Goal: Check status: Check status

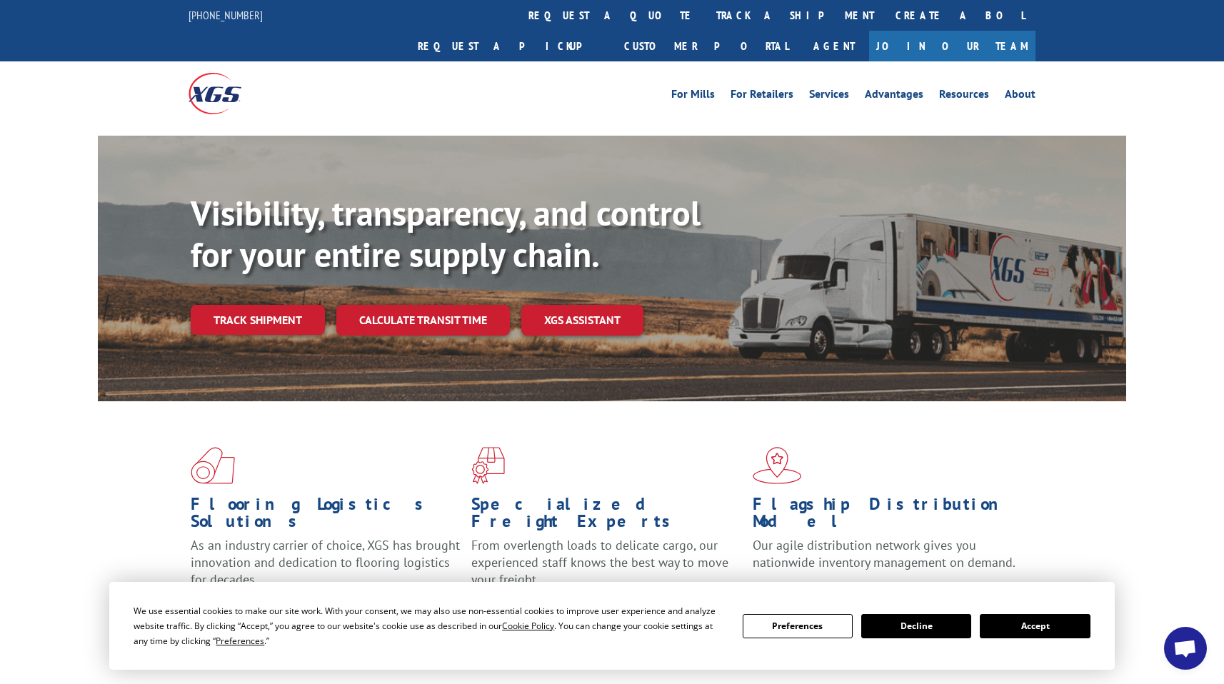
click at [389, 447] on span at bounding box center [331, 465] width 281 height 37
click at [301, 305] on link "Track shipment" at bounding box center [258, 320] width 134 height 30
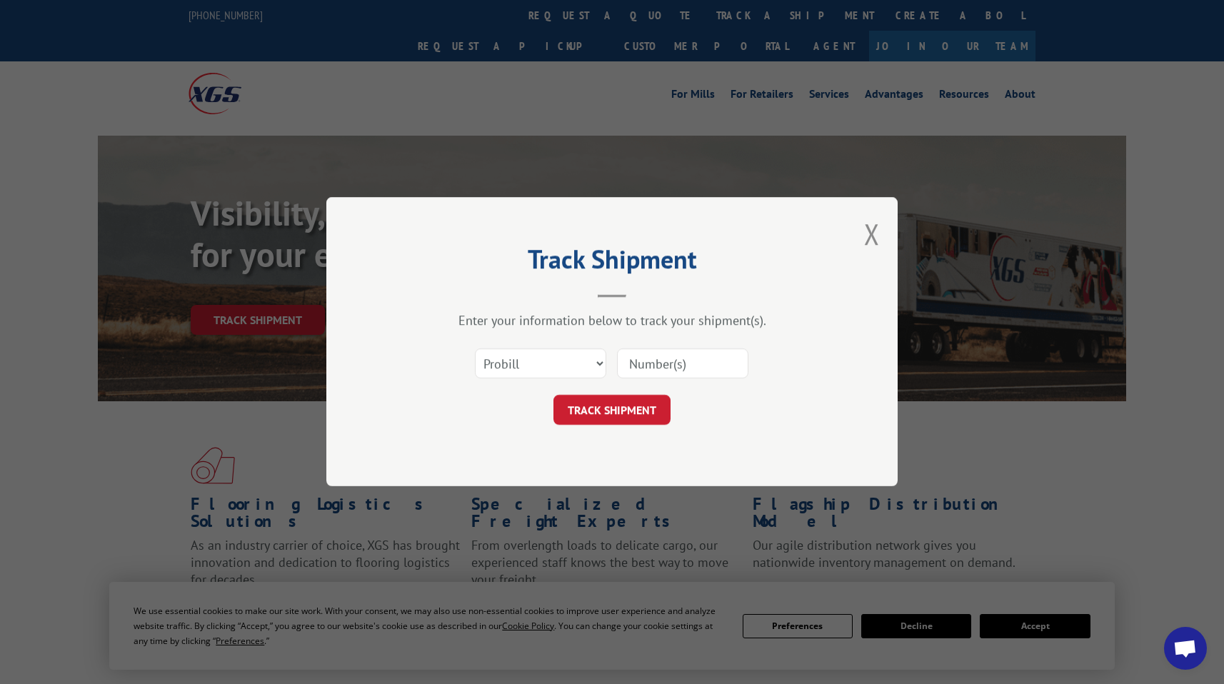
click at [651, 366] on input at bounding box center [682, 364] width 131 height 30
paste input "2561707"
type input "2561707"
click at [621, 406] on button "TRACK SHIPMENT" at bounding box center [612, 411] width 117 height 30
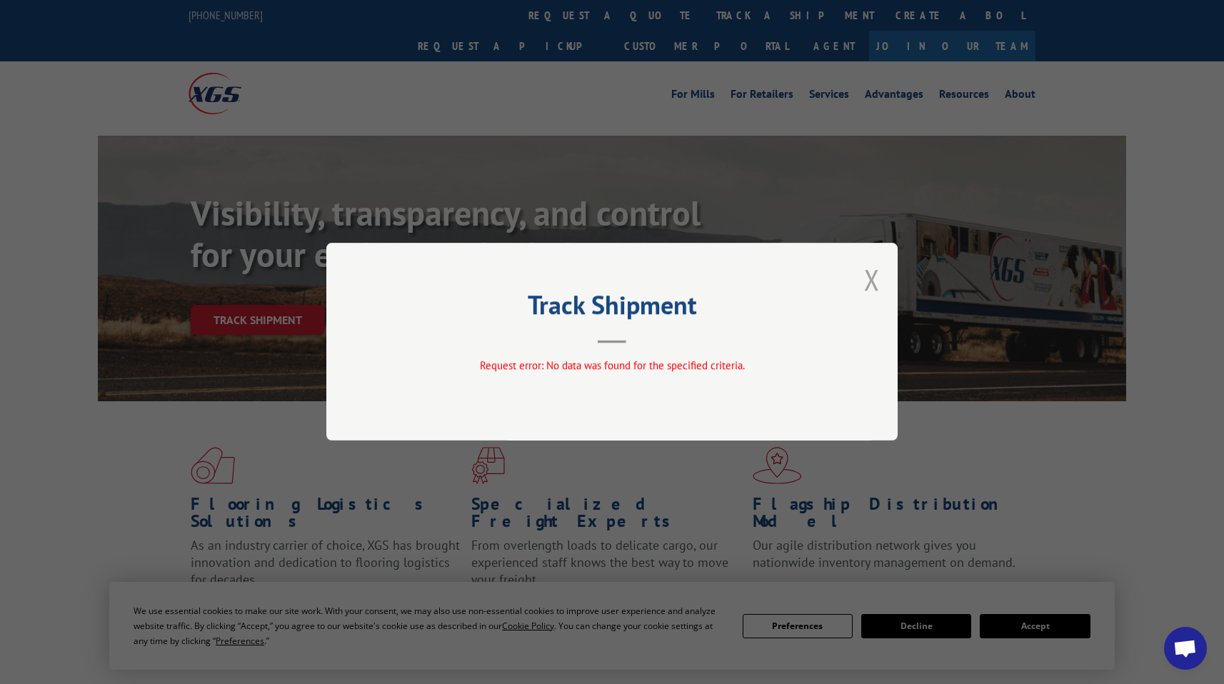
click at [869, 289] on button "Close modal" at bounding box center [872, 280] width 16 height 38
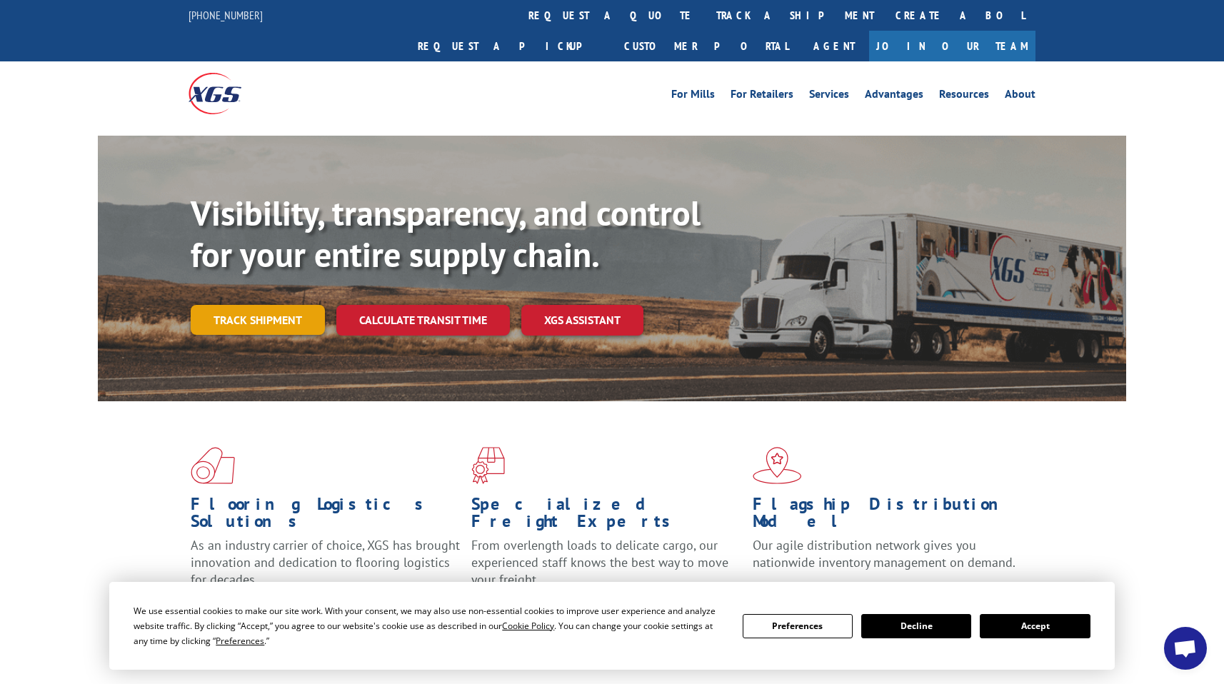
click at [268, 305] on link "Track shipment" at bounding box center [258, 320] width 134 height 30
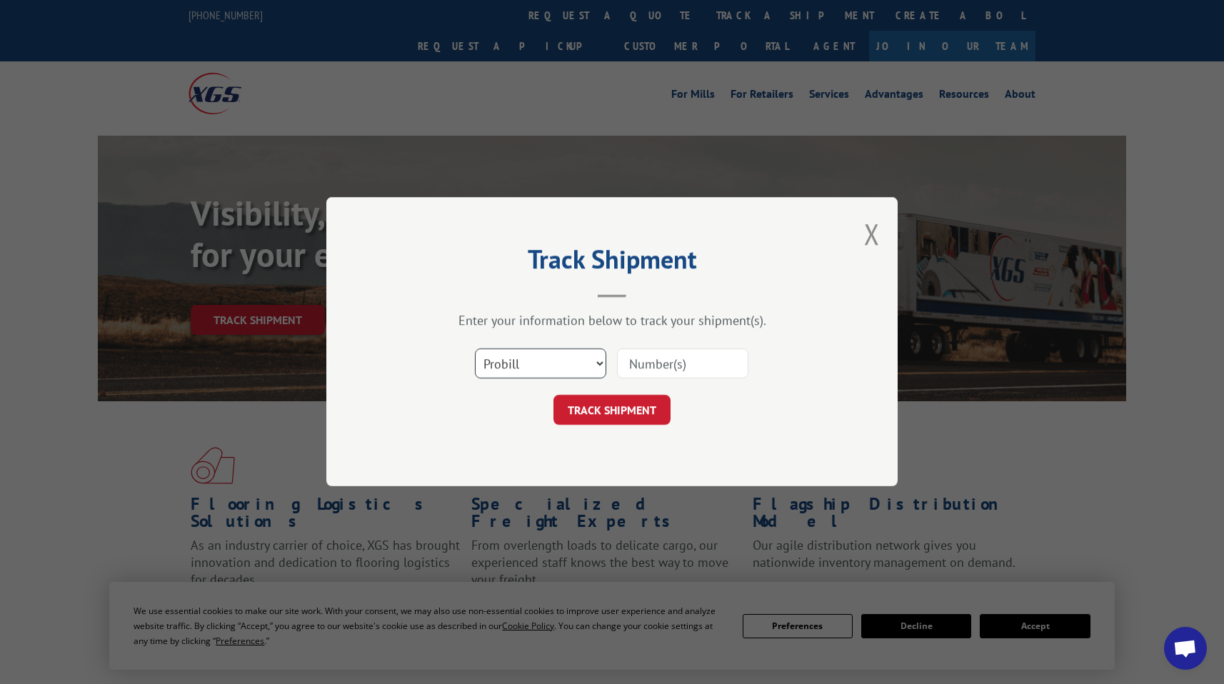
click at [550, 369] on select "Select category... Probill BOL PO" at bounding box center [540, 364] width 131 height 30
select select "po"
click at [475, 349] on select "Select category... Probill BOL PO" at bounding box center [540, 364] width 131 height 30
click at [671, 369] on input at bounding box center [682, 364] width 131 height 30
paste input "2561707"
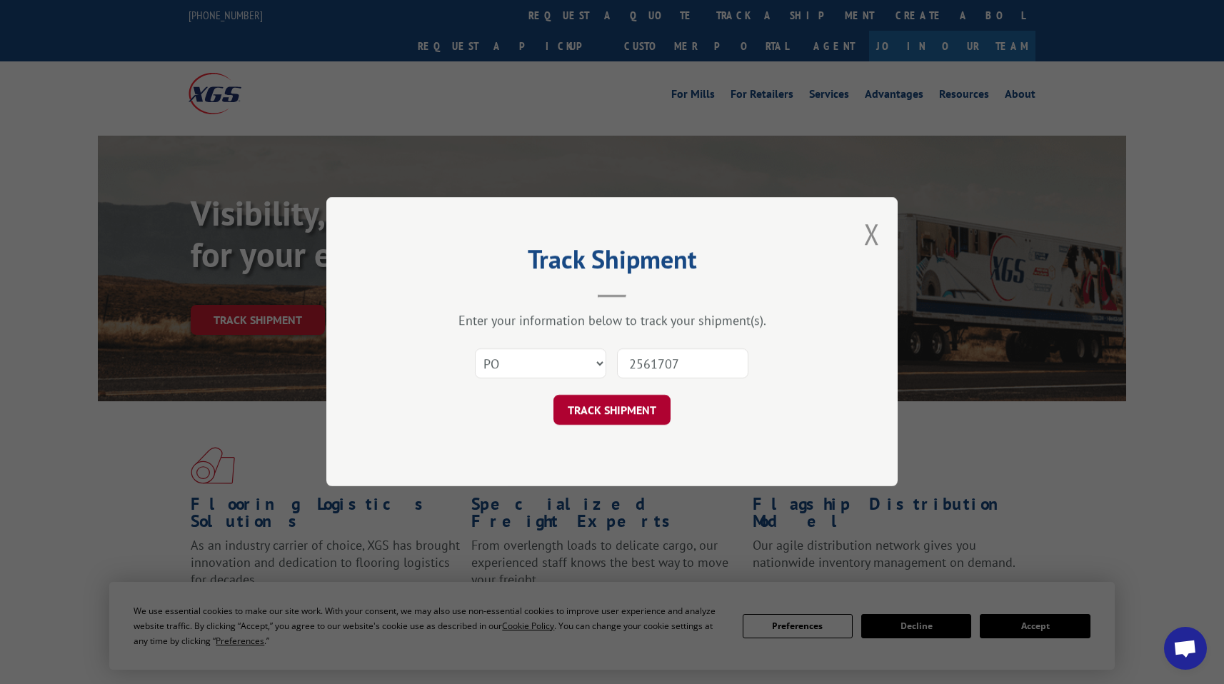
type input "2561707"
click at [648, 406] on button "TRACK SHIPMENT" at bounding box center [612, 411] width 117 height 30
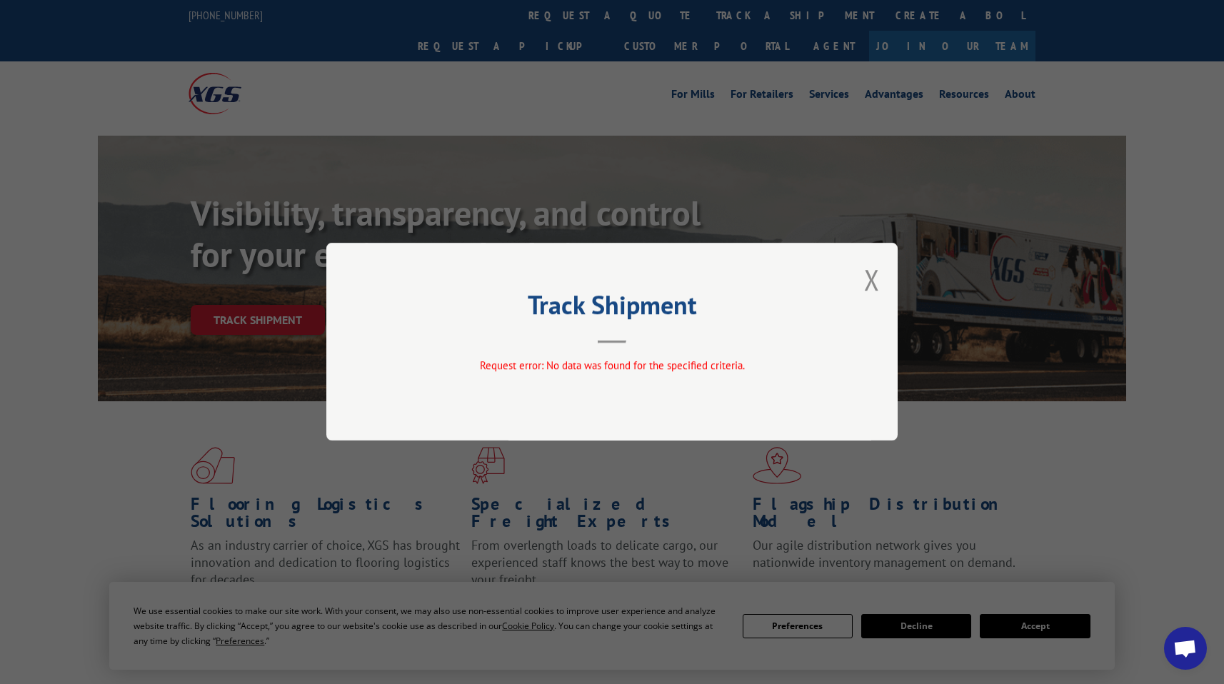
click at [434, 351] on div "Track Shipment Request error: No data was found for the specified criteria." at bounding box center [611, 342] width 571 height 198
click at [871, 276] on button "Close modal" at bounding box center [872, 280] width 16 height 38
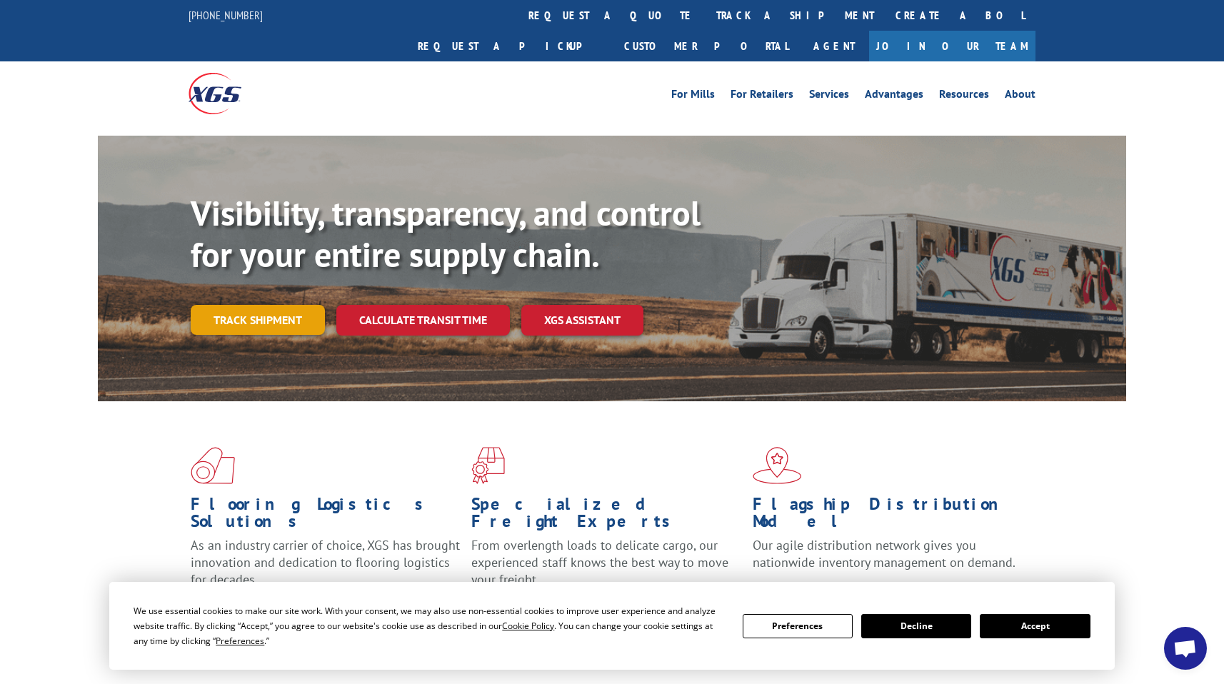
click at [296, 305] on link "Track shipment" at bounding box center [258, 320] width 134 height 30
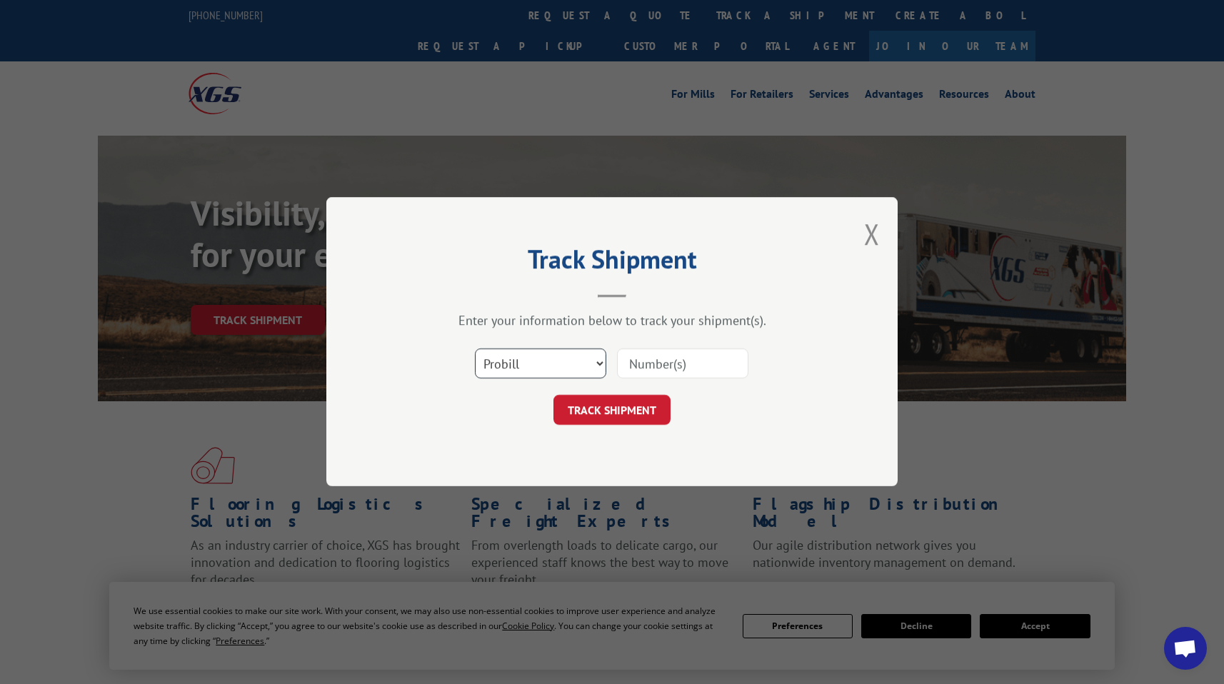
click at [539, 351] on select "Select category... Probill BOL PO" at bounding box center [540, 364] width 131 height 30
select select "po"
click at [475, 349] on select "Select category... Probill BOL PO" at bounding box center [540, 364] width 131 height 30
click at [681, 358] on input at bounding box center [682, 364] width 131 height 30
paste input "29617847"
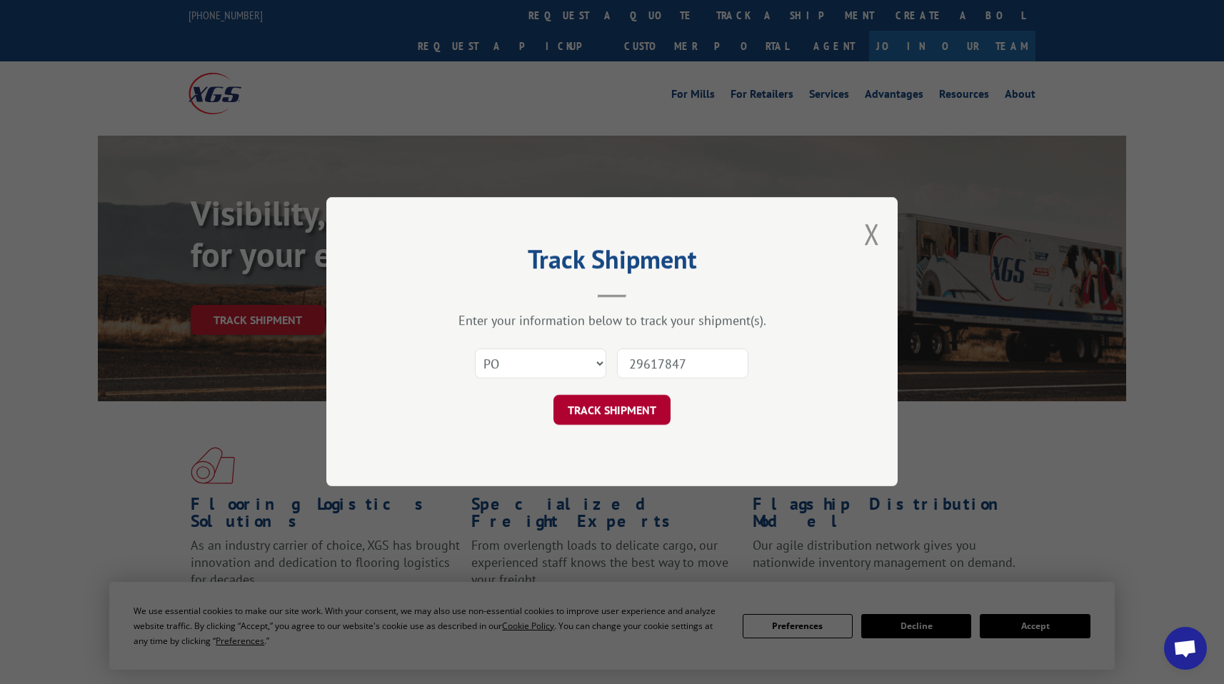
type input "29617847"
click at [649, 406] on button "TRACK SHIPMENT" at bounding box center [612, 411] width 117 height 30
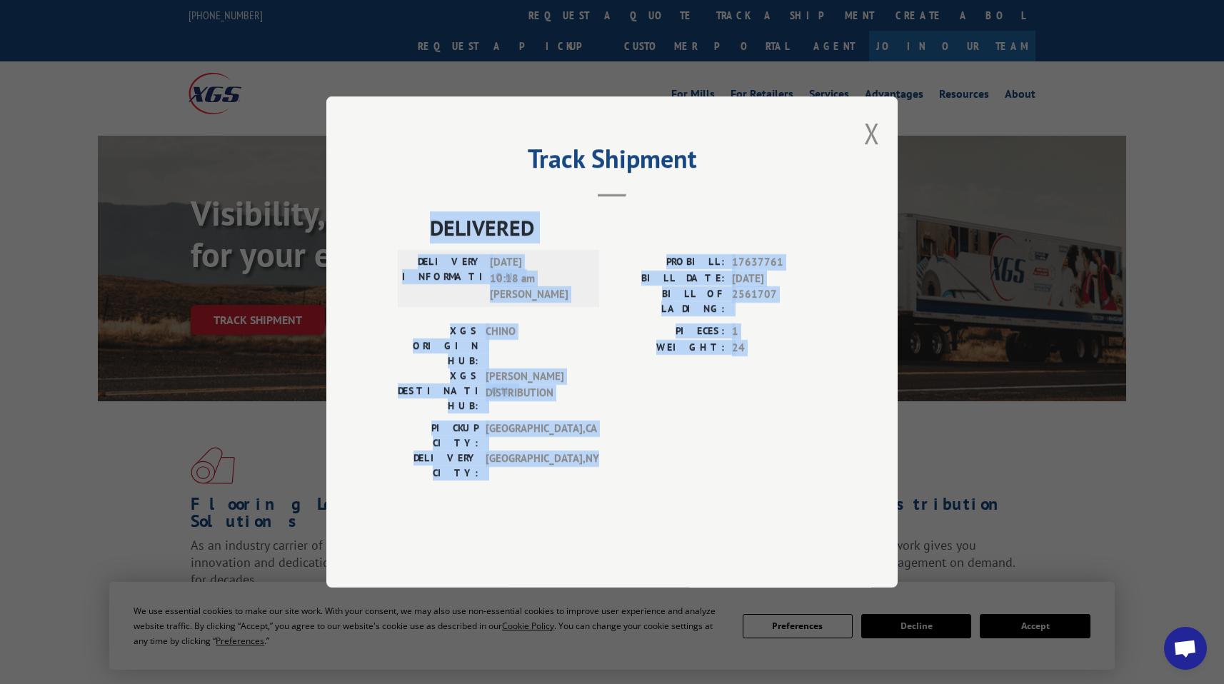
drag, startPoint x: 431, startPoint y: 266, endPoint x: 558, endPoint y: 431, distance: 208.3
click at [558, 431] on div "DELIVERED DELIVERY INFORMATION: [DATE] 10:18 am [PERSON_NAME]: 17637761 BILL DA…" at bounding box center [612, 349] width 429 height 276
copy div "DELIVERED DELIVERY INFORMATION: [DATE] 10:18 am [PERSON_NAME]: 17637761 BILL DA…"
click at [875, 152] on button "Close modal" at bounding box center [872, 133] width 16 height 38
